Goal: Find specific page/section: Find specific page/section

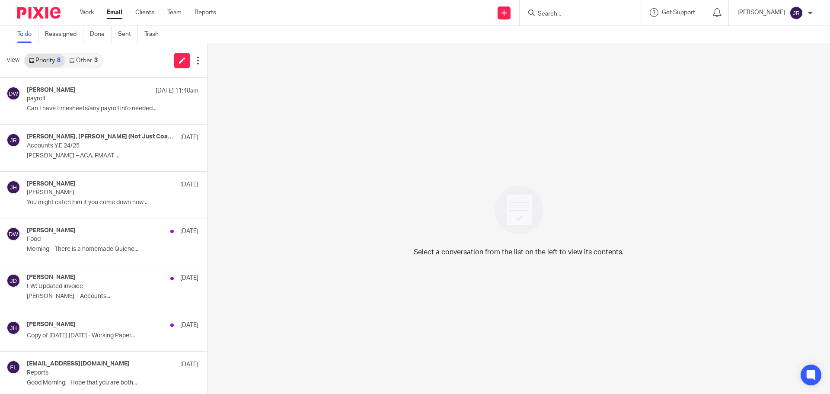
click at [573, 10] on form at bounding box center [583, 12] width 92 height 11
click at [573, 13] on input "Search" at bounding box center [576, 14] width 78 height 8
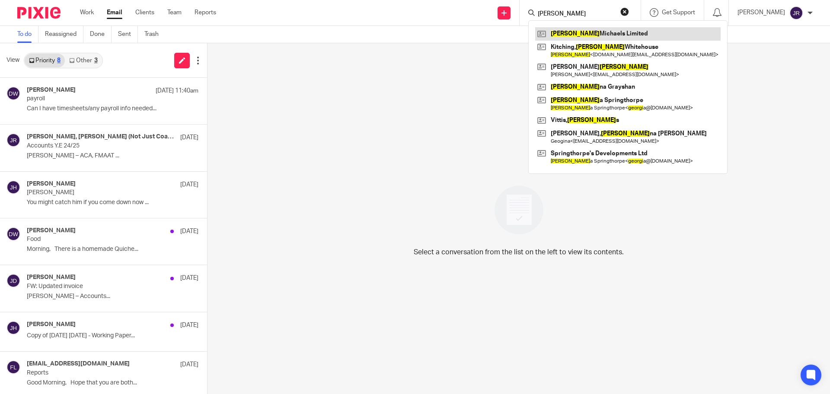
type input "[PERSON_NAME]"
click at [574, 30] on link at bounding box center [628, 33] width 186 height 13
